Goal: Information Seeking & Learning: Learn about a topic

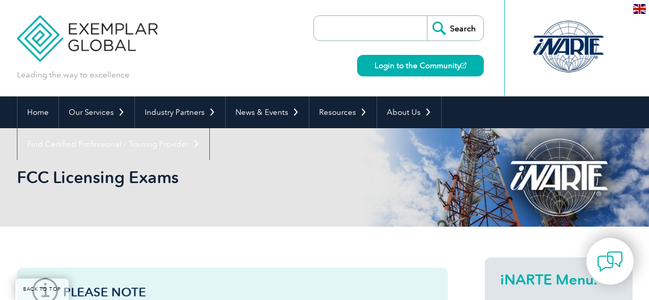
scroll to position [194, 0]
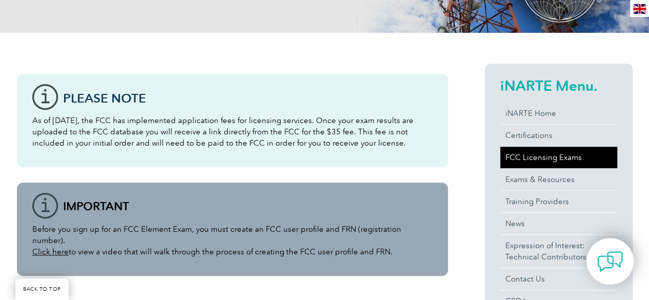
click at [567, 160] on link "FCC Licensing Exams" at bounding box center [558, 158] width 117 height 22
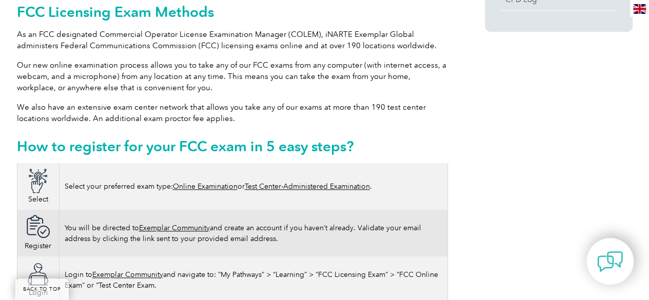
scroll to position [513, 0]
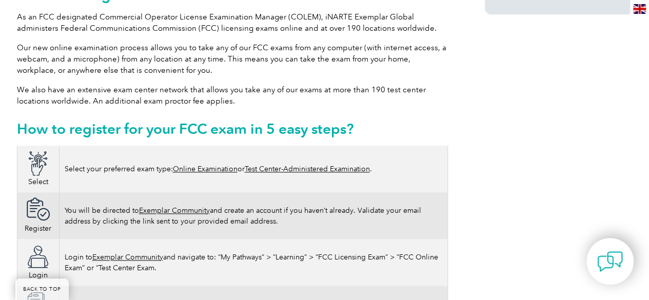
click at [223, 165] on link "Online Examination" at bounding box center [205, 169] width 65 height 9
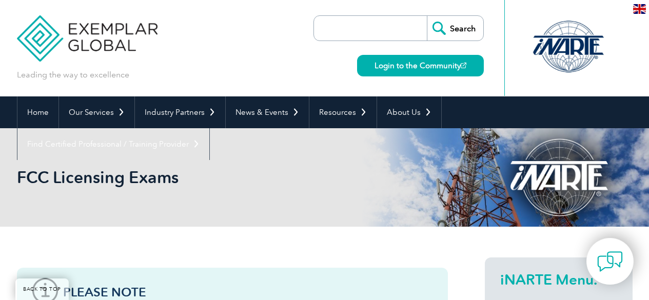
scroll to position [202, 0]
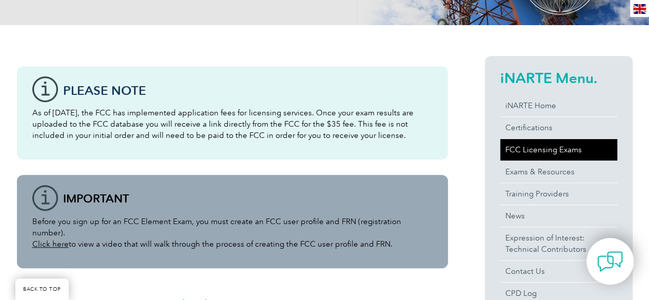
click at [553, 147] on link "FCC Licensing Exams" at bounding box center [558, 150] width 117 height 22
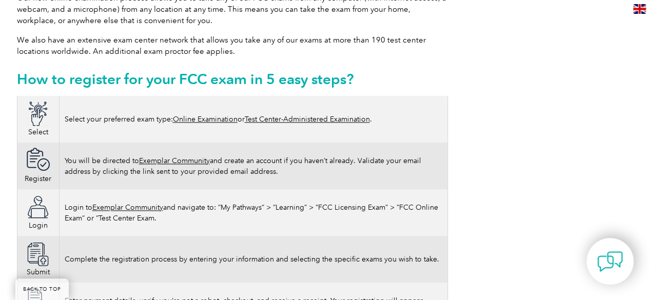
scroll to position [564, 0]
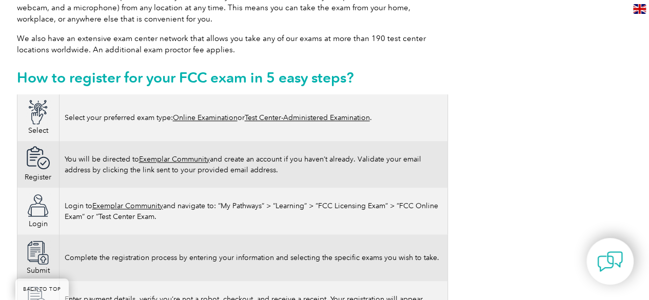
click at [40, 166] on td "Register" at bounding box center [38, 164] width 42 height 47
click at [167, 155] on link "Exemplar Community" at bounding box center [174, 159] width 71 height 9
click at [222, 113] on link "Online Examination" at bounding box center [205, 117] width 65 height 9
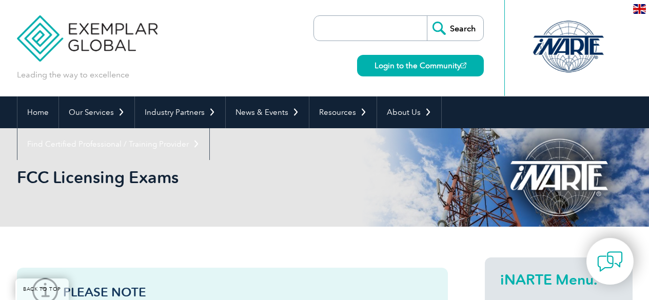
scroll to position [564, 0]
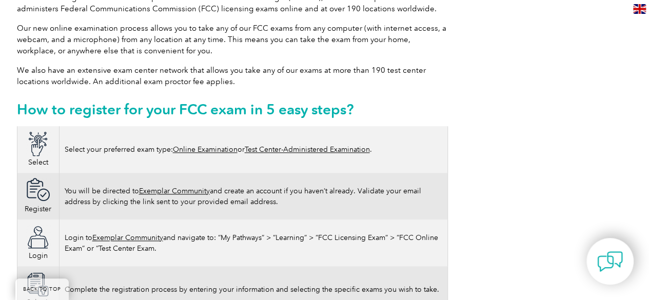
scroll to position [564, 0]
